Goal: Information Seeking & Learning: Learn about a topic

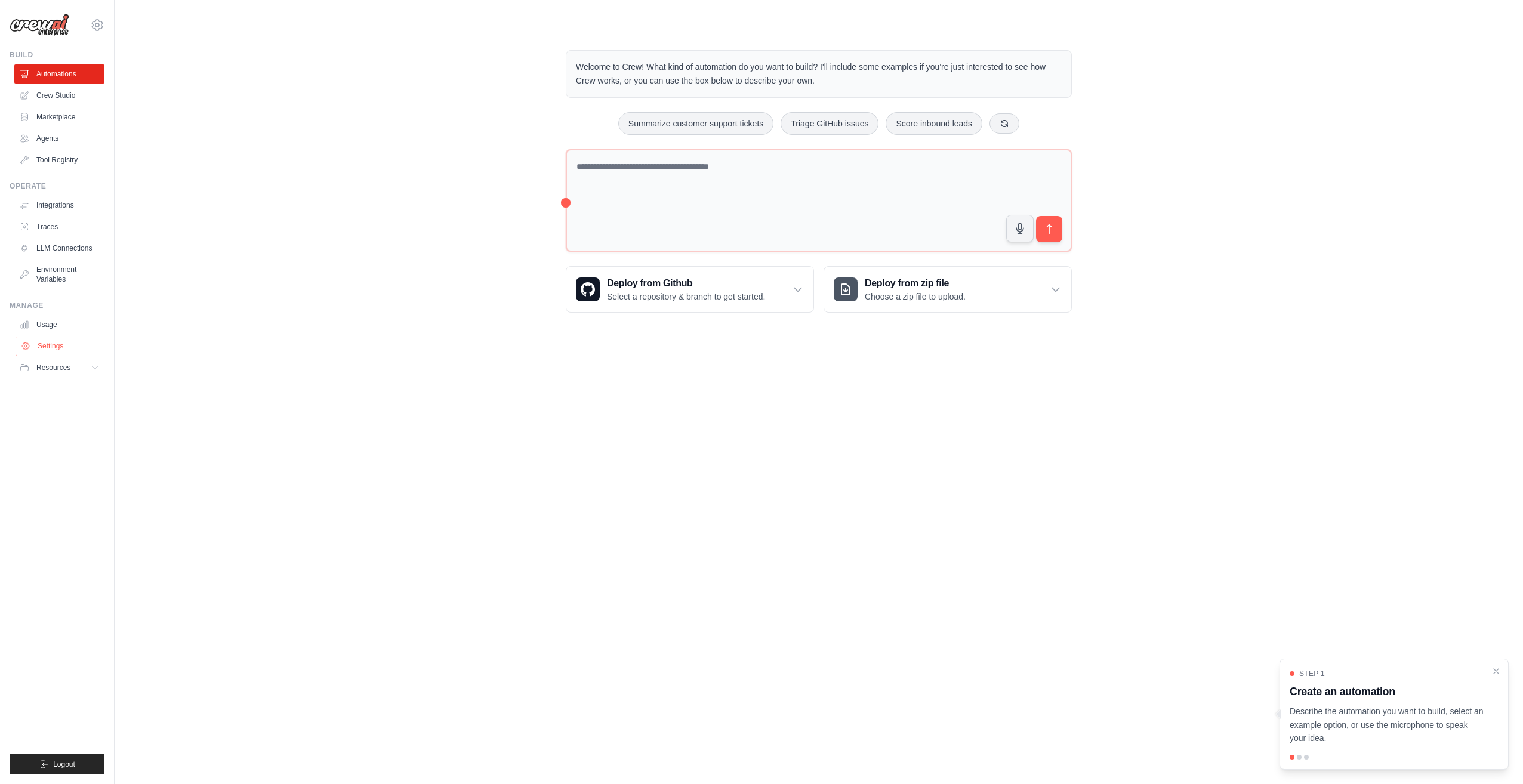
click at [43, 344] on link "Settings" at bounding box center [61, 346] width 90 height 19
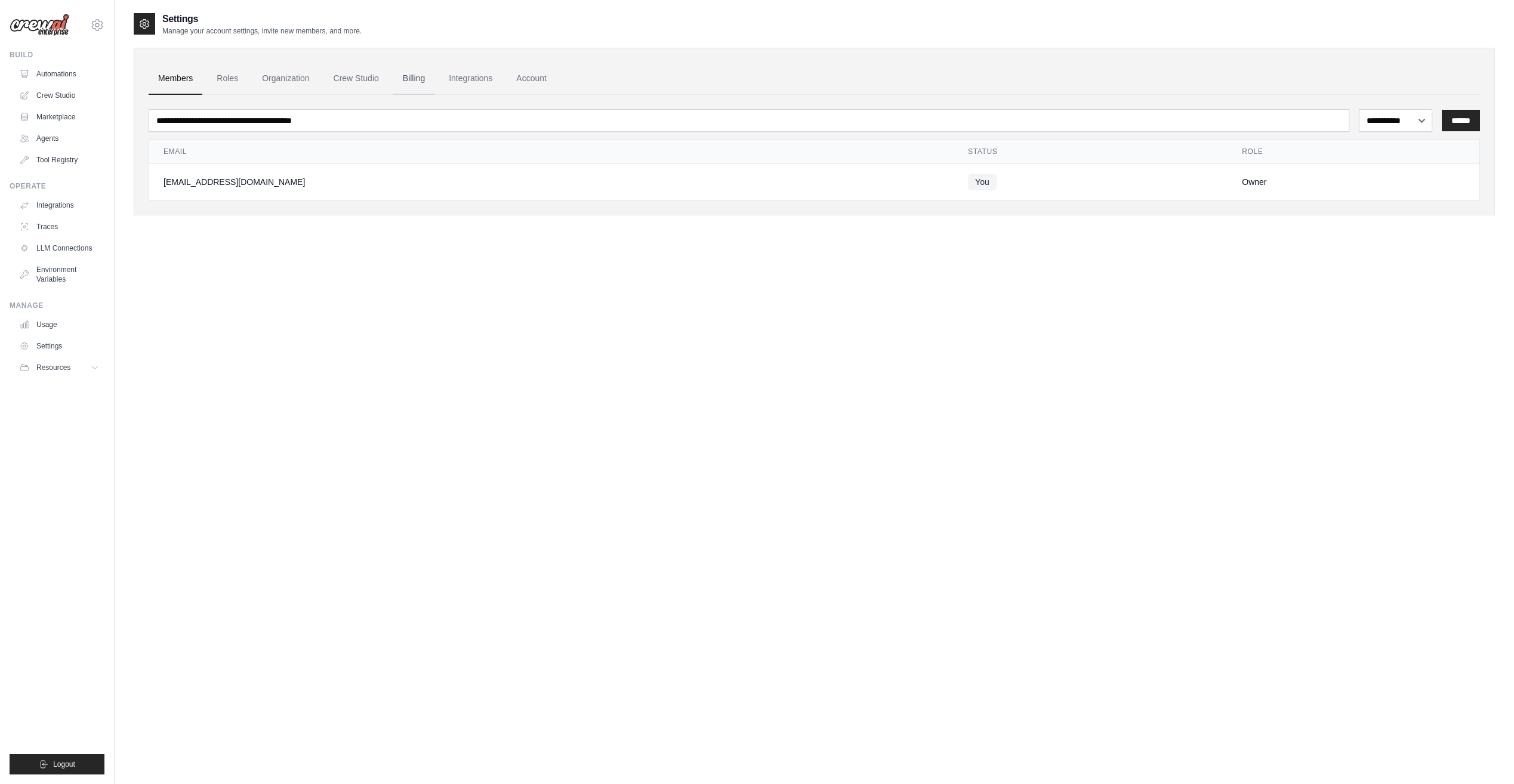
click at [429, 84] on link "Billing" at bounding box center [414, 78] width 41 height 32
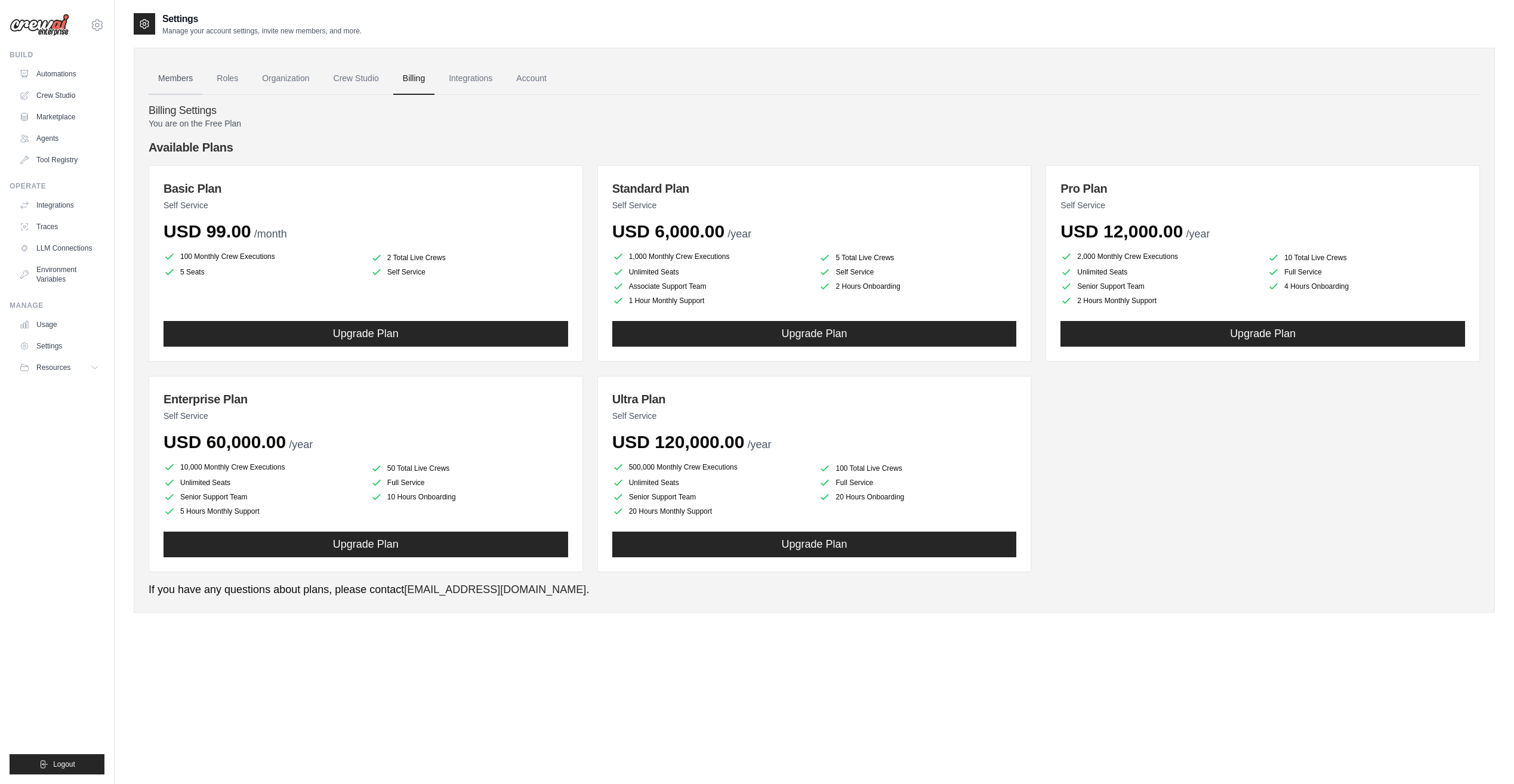
click at [179, 85] on link "Members" at bounding box center [175, 78] width 54 height 32
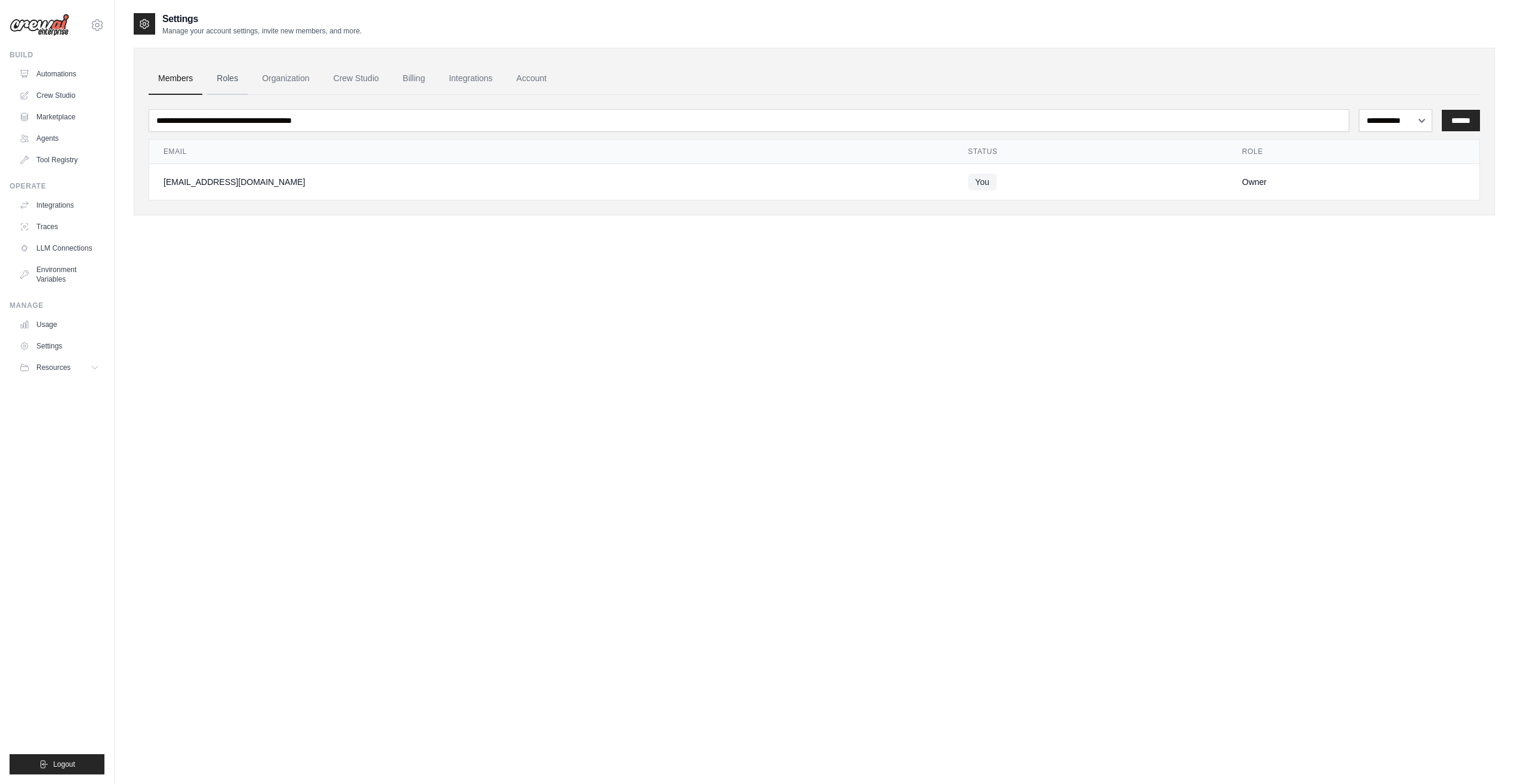
click at [237, 80] on link "Roles" at bounding box center [228, 78] width 41 height 32
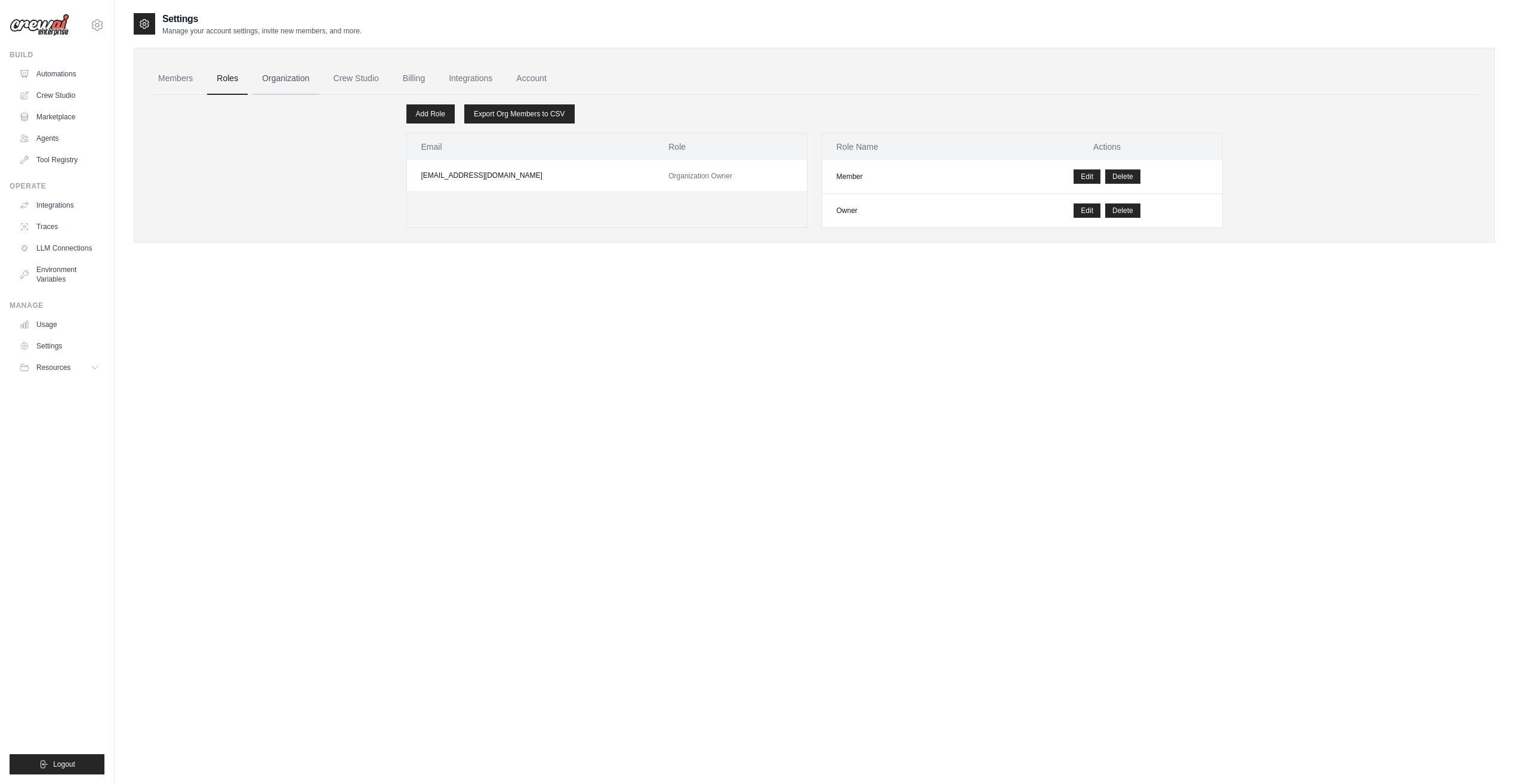
click at [277, 79] on link "Organization" at bounding box center [286, 78] width 67 height 32
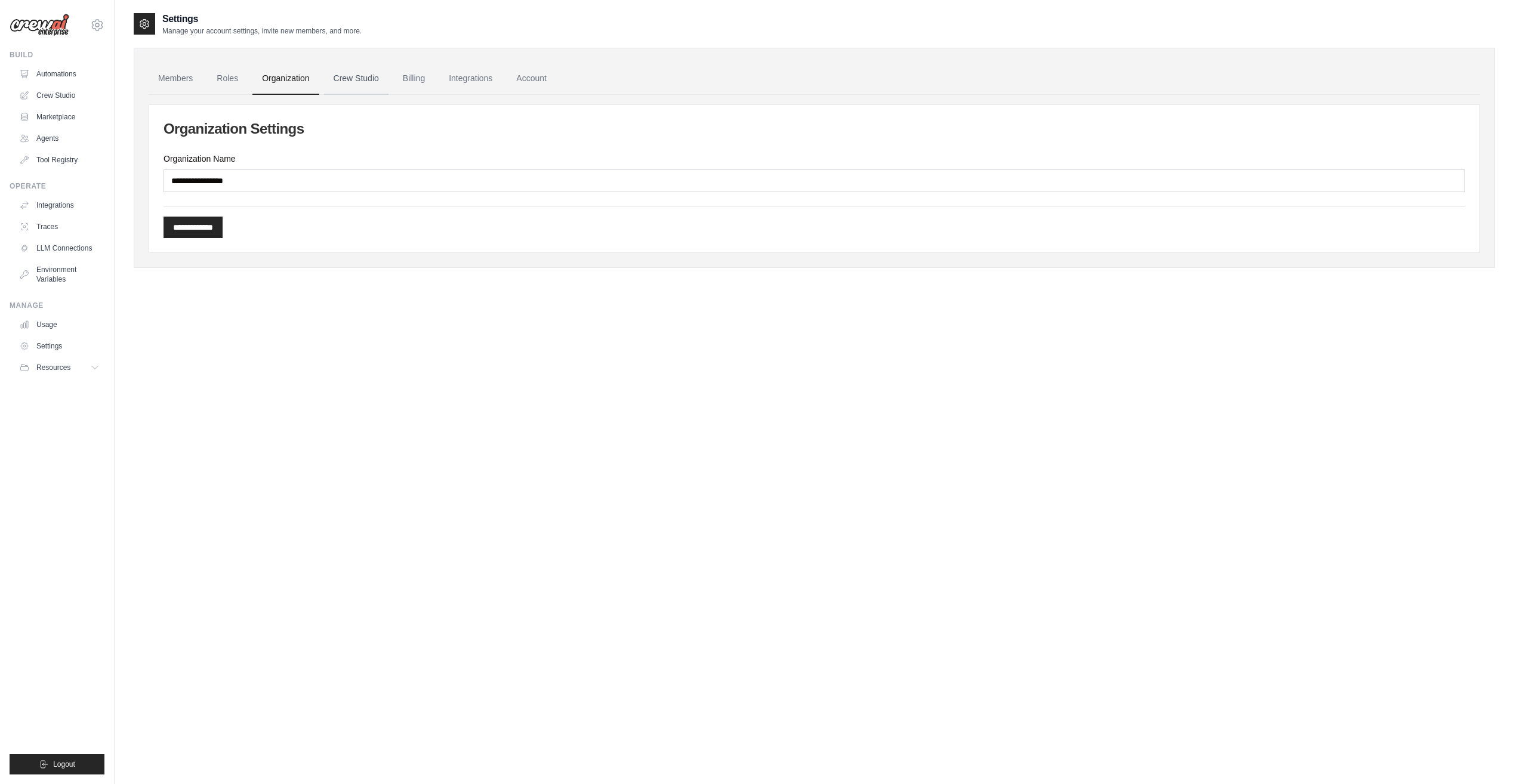
click at [367, 81] on link "Crew Studio" at bounding box center [357, 78] width 65 height 32
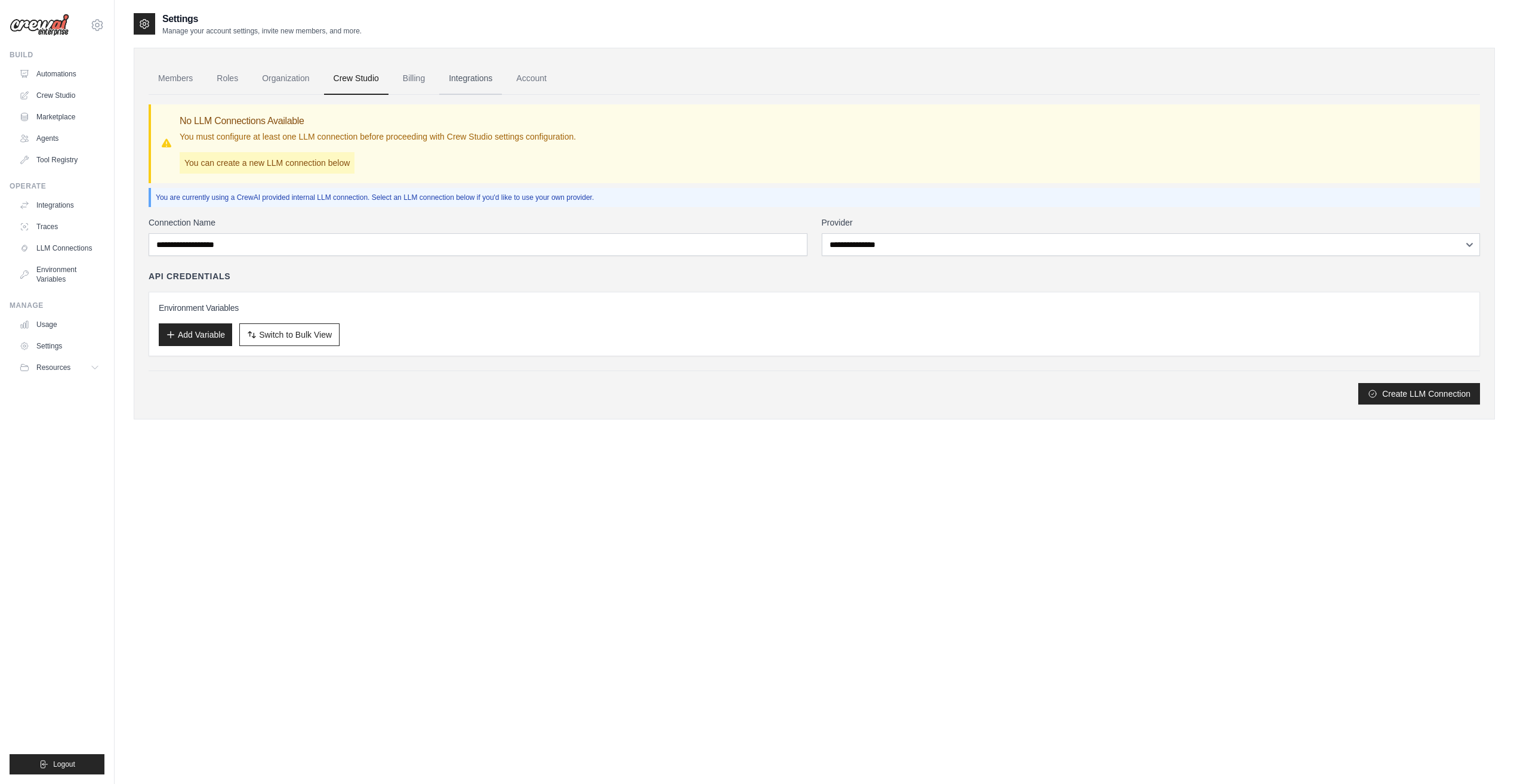
click at [493, 79] on link "Integrations" at bounding box center [470, 78] width 62 height 32
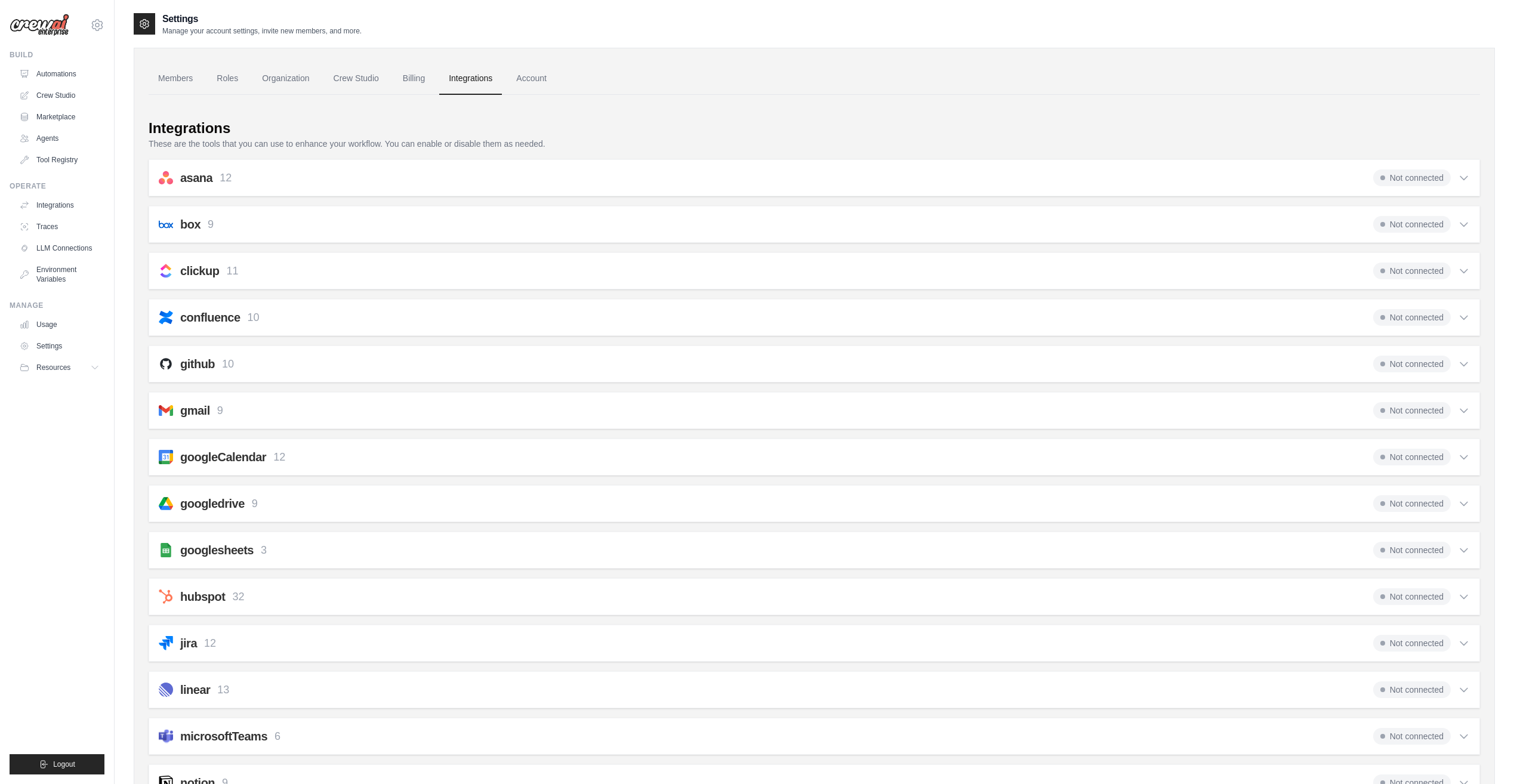
click at [551, 78] on link "Account" at bounding box center [532, 78] width 49 height 32
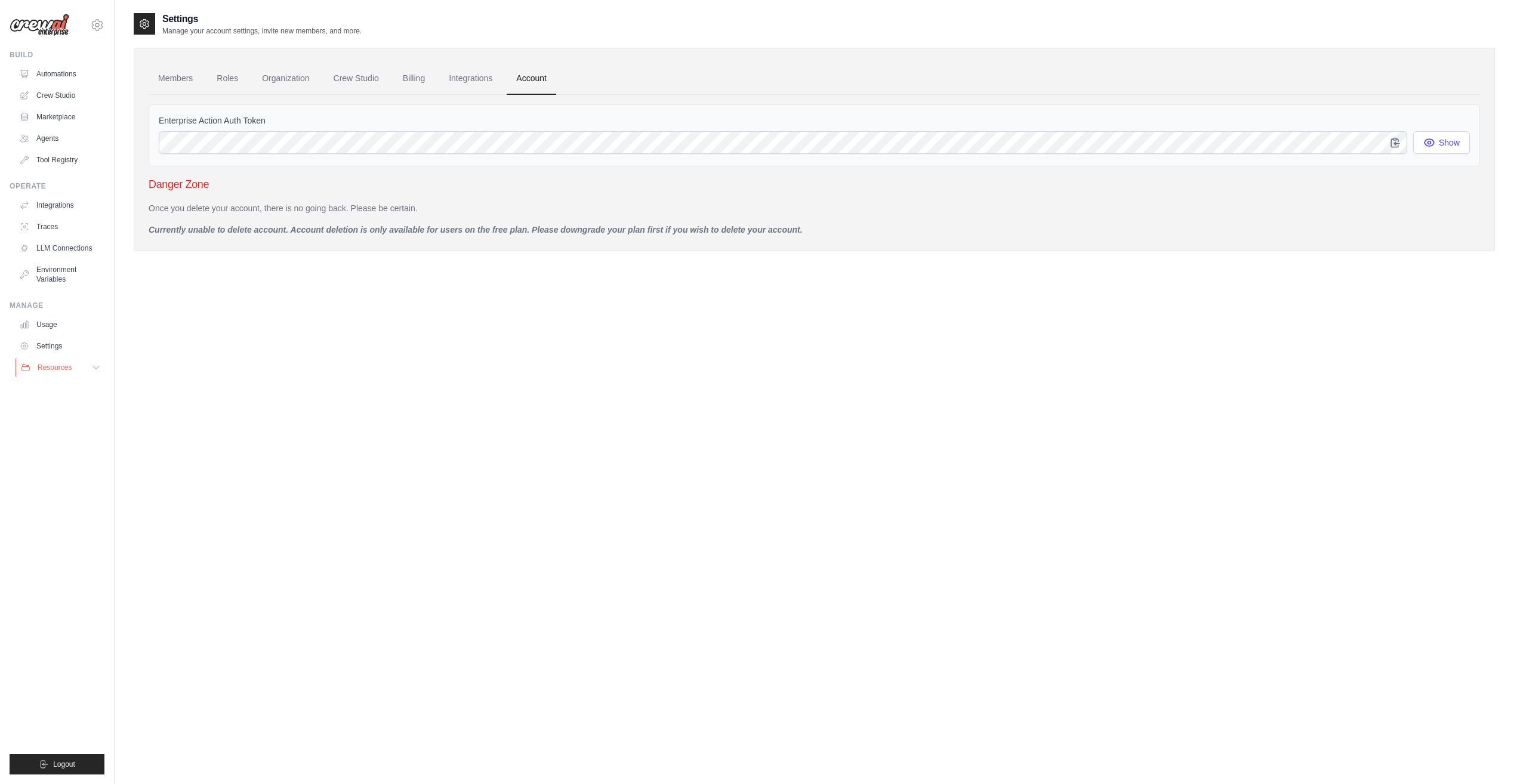
click at [90, 368] on button "Resources" at bounding box center [61, 368] width 90 height 19
click at [79, 79] on link "Automations" at bounding box center [61, 74] width 90 height 19
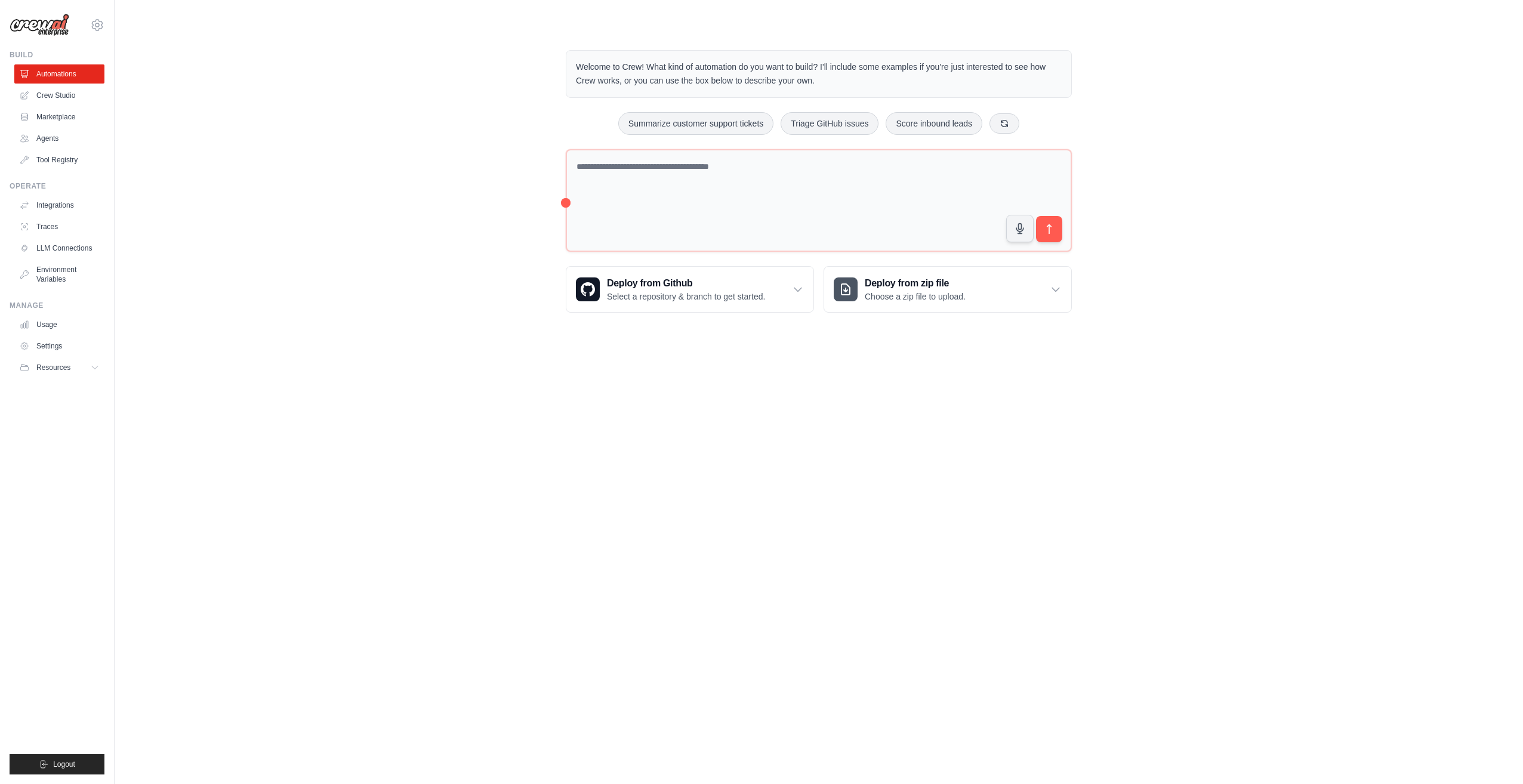
click at [267, 176] on div "Welcome to Crew! What kind of automation do you want to build? I'll include som…" at bounding box center [819, 181] width 1370 height 300
click at [68, 138] on link "Agents" at bounding box center [61, 138] width 90 height 19
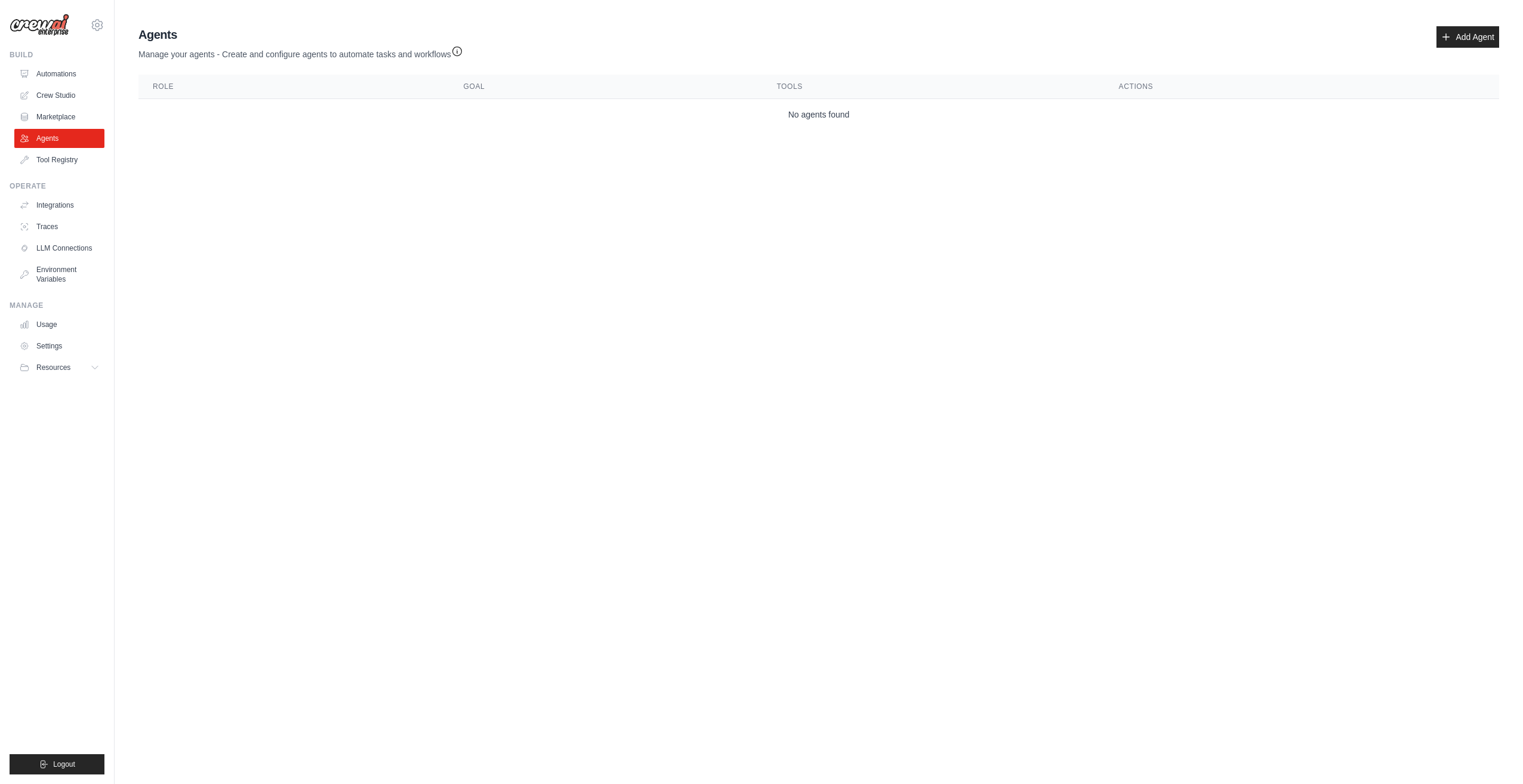
click at [232, 161] on body "inomitona15@gmail.com Settings Build Automations Crew Studio" at bounding box center [761, 392] width 1523 height 784
drag, startPoint x: 219, startPoint y: 58, endPoint x: 462, endPoint y: 56, distance: 243.0
click at [462, 56] on p "Manage your agents - Create and configure agents to automate tasks and workflows" at bounding box center [300, 51] width 324 height 17
click at [463, 56] on icon "button" at bounding box center [457, 50] width 12 height 12
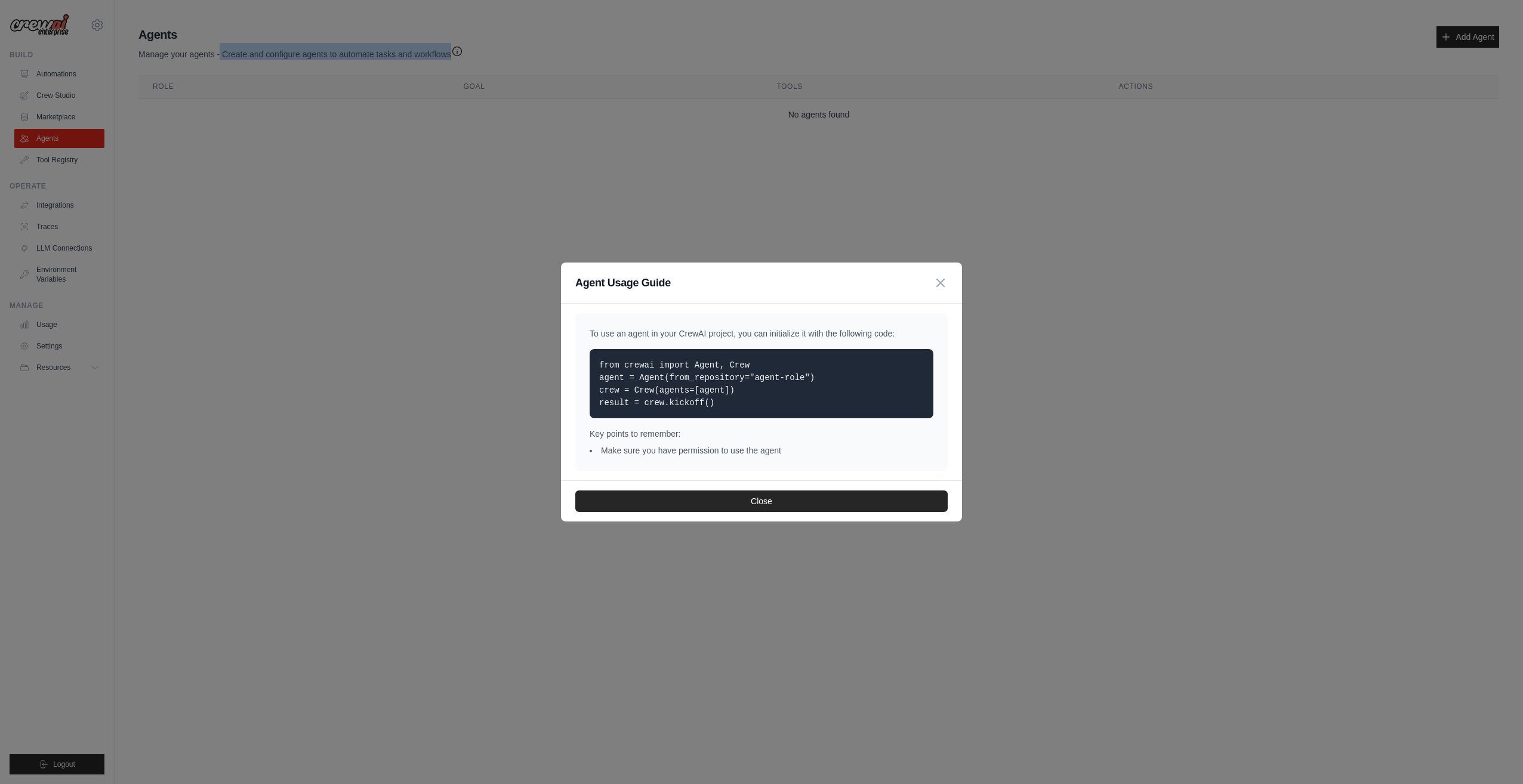
drag, startPoint x: 624, startPoint y: 366, endPoint x: 742, endPoint y: 363, distance: 118.0
click at [742, 363] on p "from crewai import Agent, Crew agent = Agent(from_repository="agent-role") crew…" at bounding box center [761, 383] width 324 height 50
drag, startPoint x: 599, startPoint y: 392, endPoint x: 736, endPoint y: 388, distance: 137.1
click at [735, 388] on p "from crewai import Agent, Crew agent = Agent(from_repository="agent-role") crew…" at bounding box center [761, 383] width 324 height 50
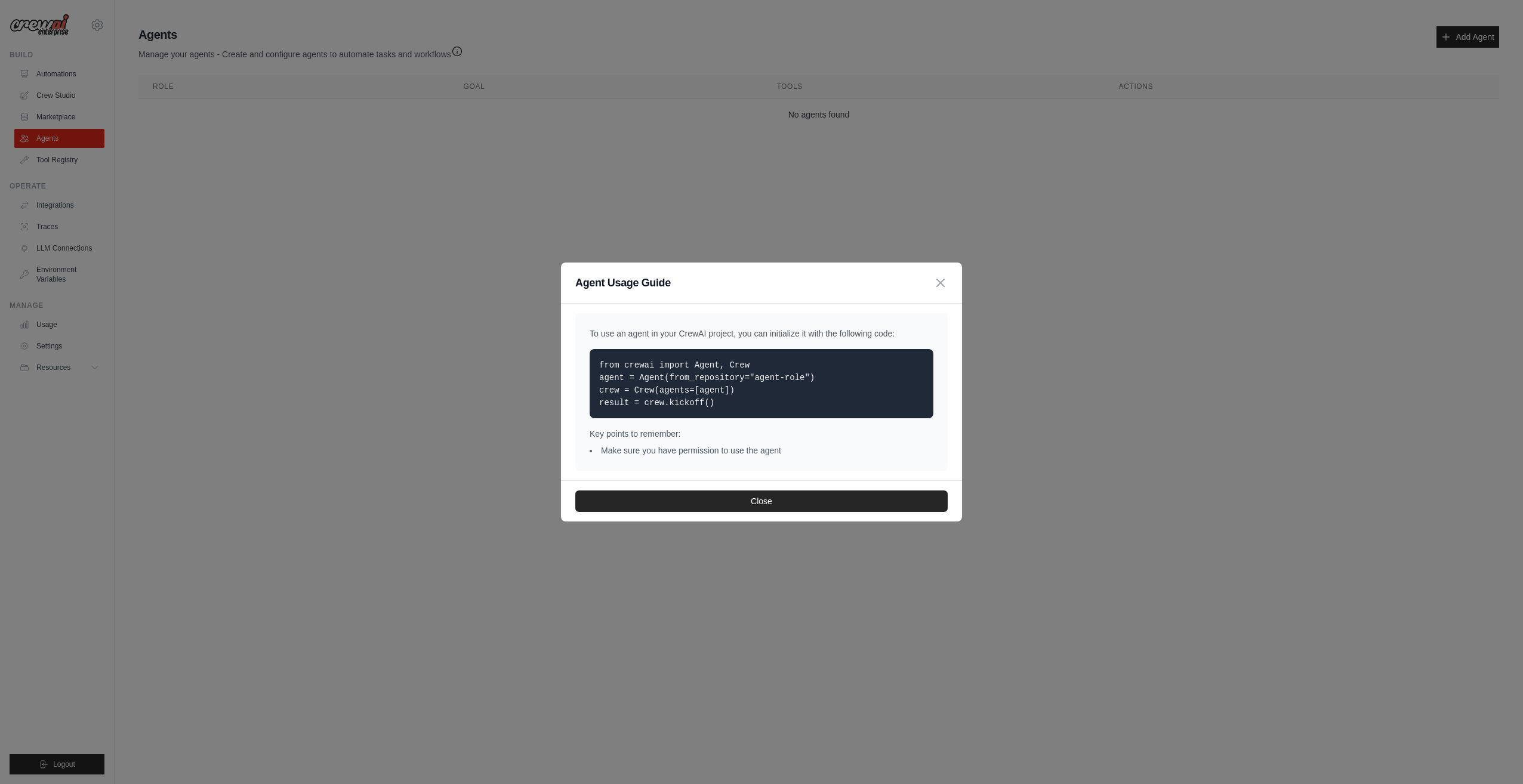
click at [736, 388] on p "from crewai import Agent, Crew agent = Agent(from_repository="agent-role") crew…" at bounding box center [761, 383] width 324 height 50
drag, startPoint x: 721, startPoint y: 400, endPoint x: 594, endPoint y: 404, distance: 127.1
click at [596, 404] on div "from crewai import Agent, Crew agent = Agent(from_repository="agent-role") crew…" at bounding box center [761, 383] width 344 height 69
click at [594, 404] on div "from crewai import Agent, Crew agent = Agent(from_repository="agent-role") crew…" at bounding box center [761, 383] width 344 height 69
drag, startPoint x: 754, startPoint y: 332, endPoint x: 908, endPoint y: 334, distance: 154.0
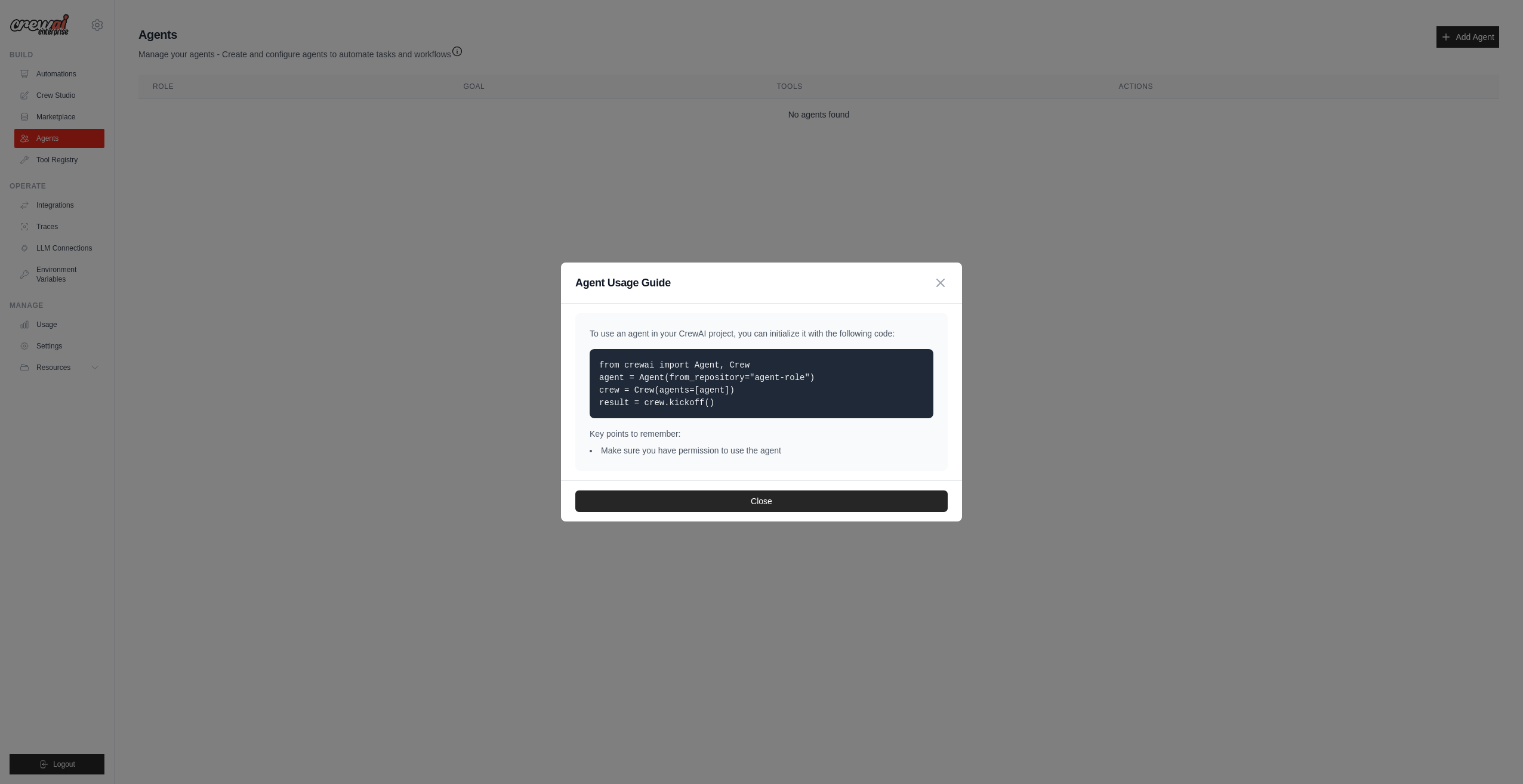
click at [908, 334] on p "To use an agent in your CrewAI project, you can initialize it with the followin…" at bounding box center [761, 334] width 344 height 12
